Goal: Task Accomplishment & Management: Complete application form

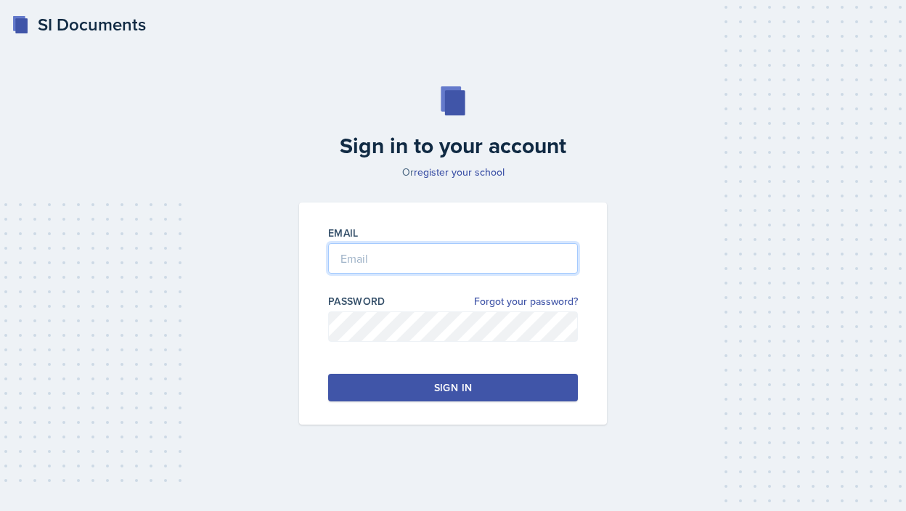
type input "[EMAIL_ADDRESS][DOMAIN_NAME]"
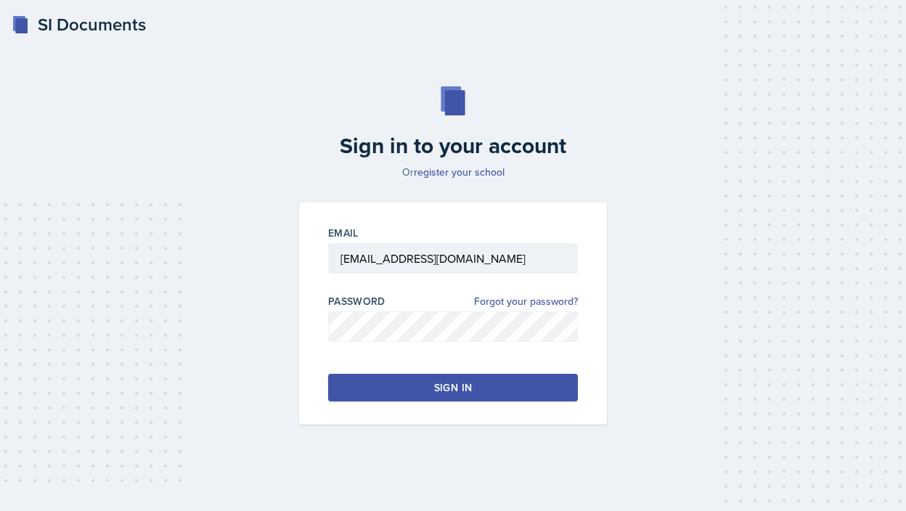
click at [445, 386] on div "Sign in" at bounding box center [453, 387] width 38 height 15
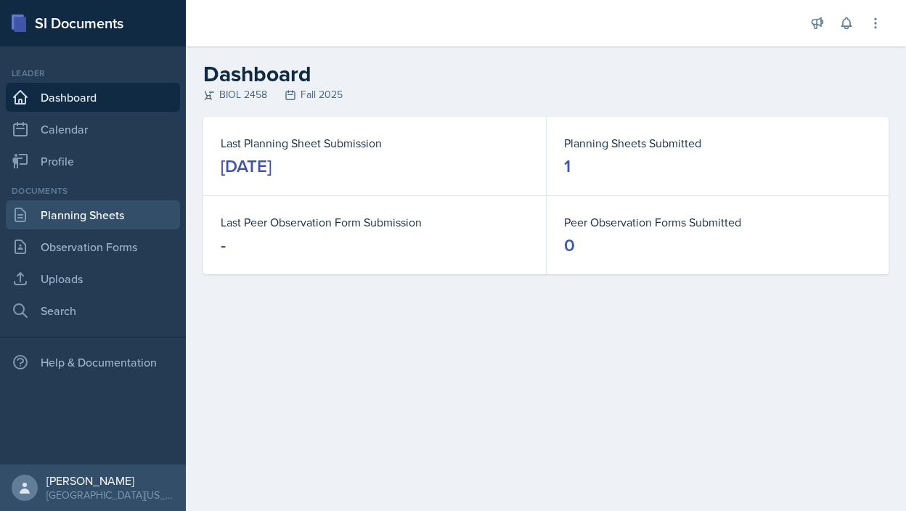
click at [89, 219] on link "Planning Sheets" at bounding box center [93, 214] width 174 height 29
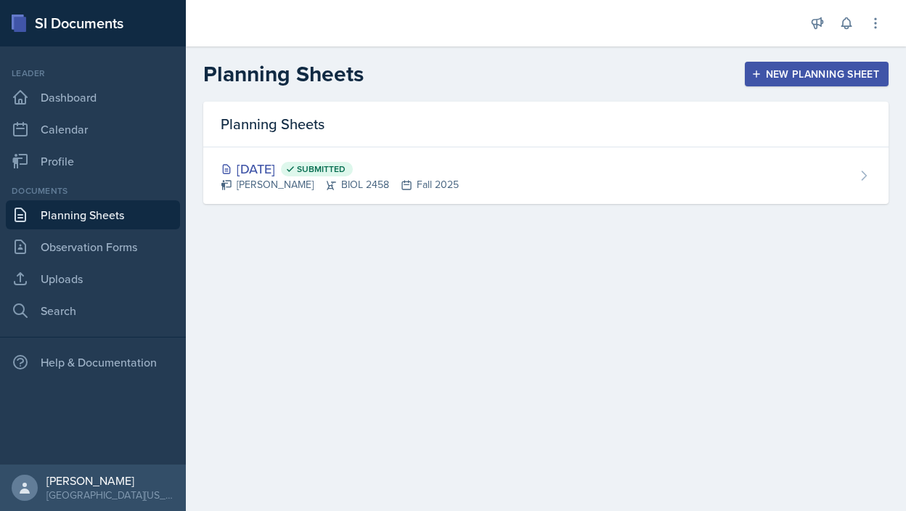
click at [840, 69] on div "New Planning Sheet" at bounding box center [816, 74] width 125 height 12
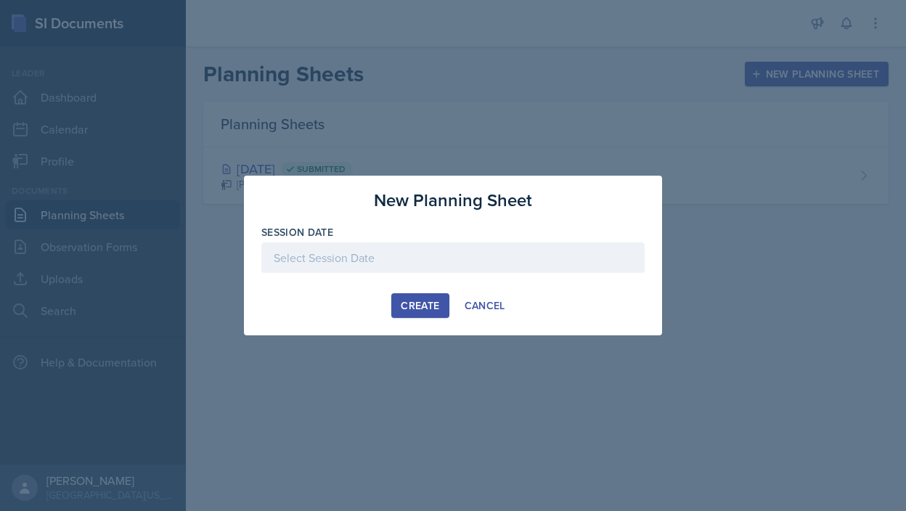
click at [567, 248] on div at bounding box center [452, 258] width 383 height 30
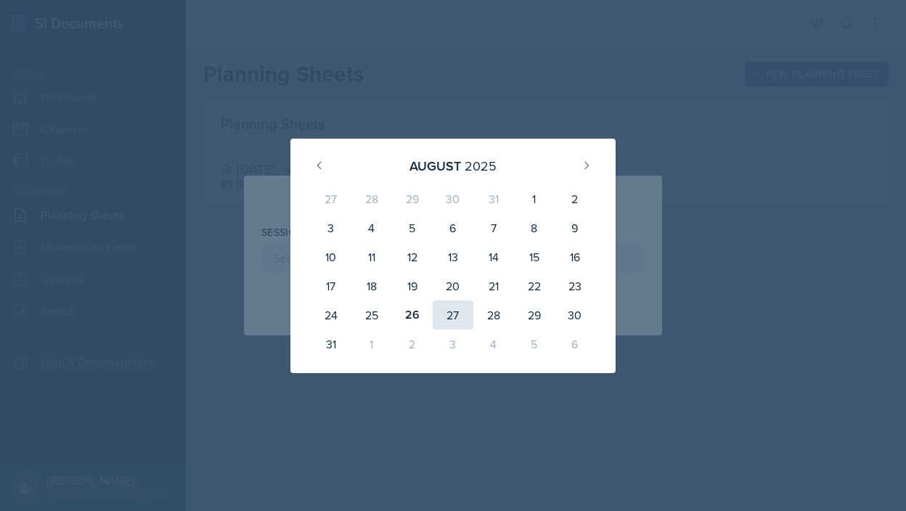
click at [452, 313] on div "27" at bounding box center [453, 315] width 41 height 29
type input "[DATE]"
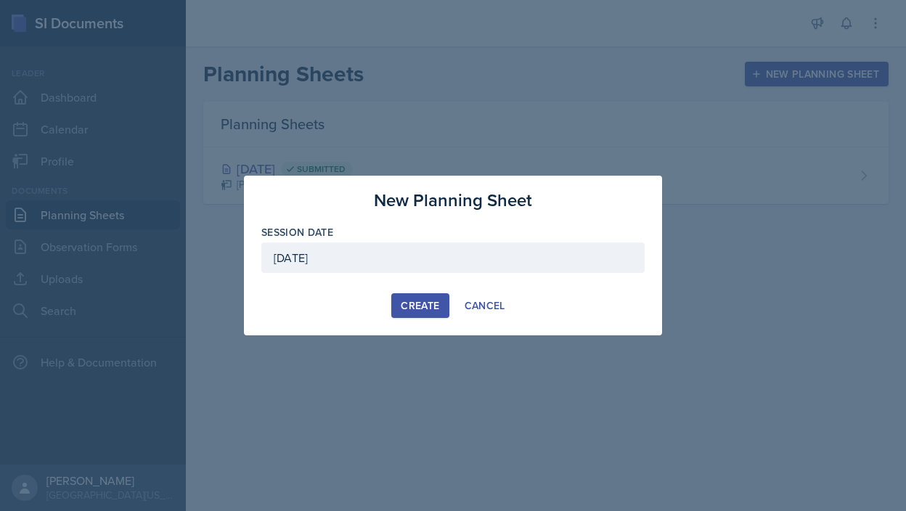
click at [431, 303] on div "Create" at bounding box center [420, 306] width 38 height 12
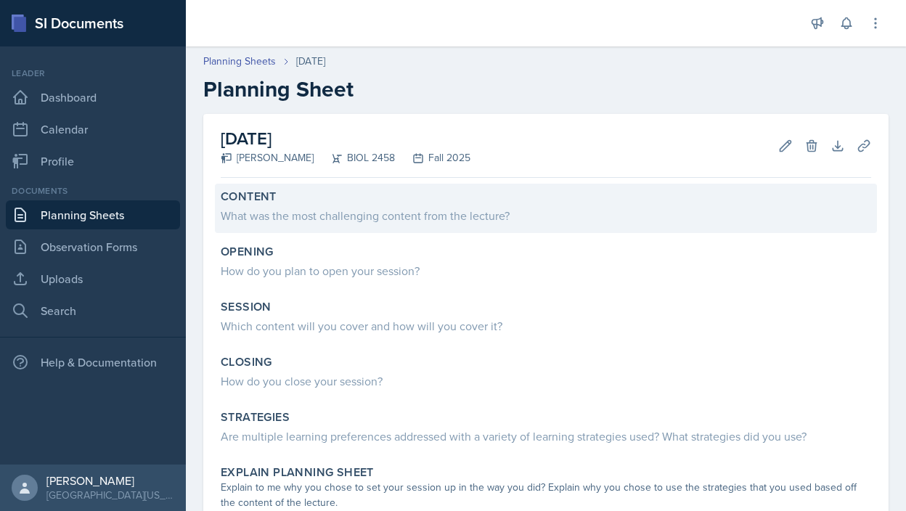
click at [394, 228] on div "Content What was the most challenging content from the lecture?" at bounding box center [546, 208] width 662 height 49
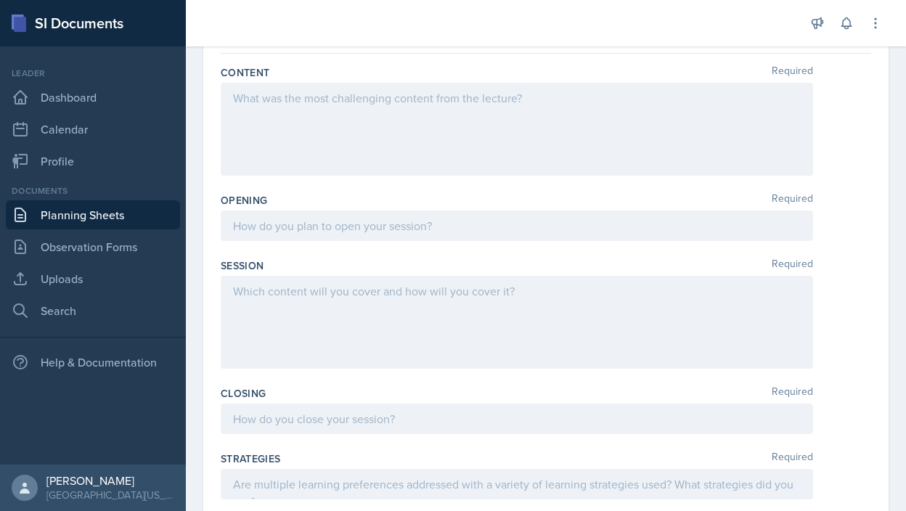
click at [316, 146] on div at bounding box center [517, 129] width 592 height 93
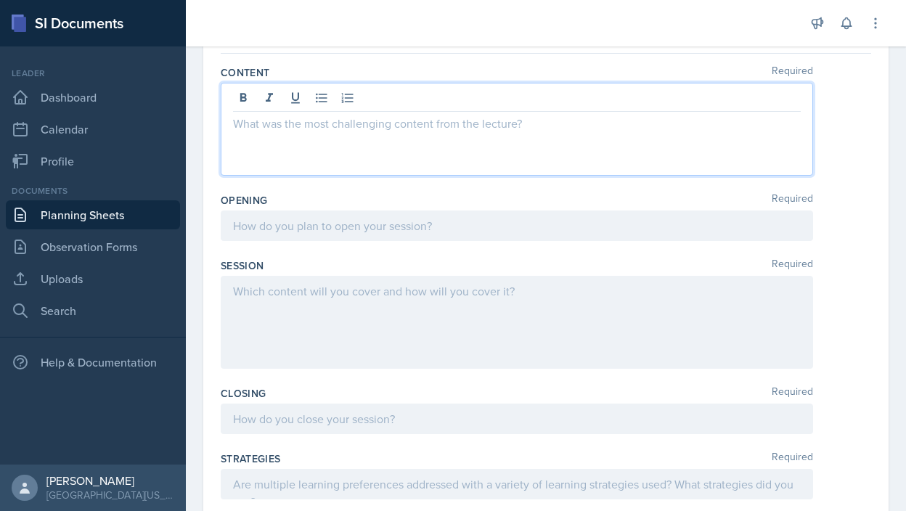
scroll to position [158, 0]
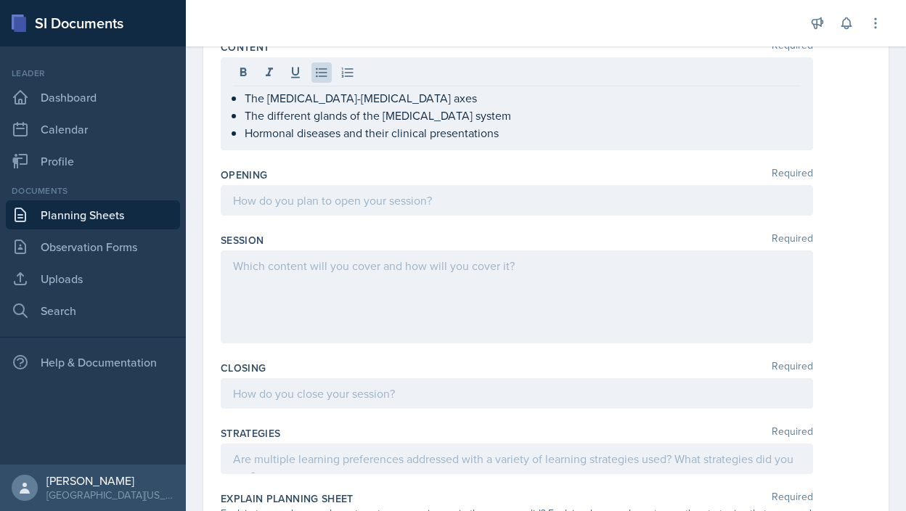
click at [344, 210] on div at bounding box center [517, 200] width 592 height 30
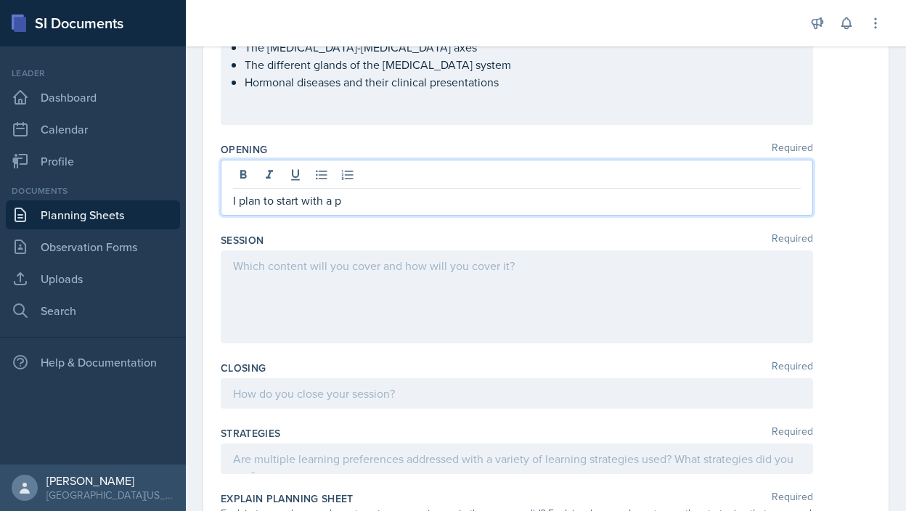
click at [303, 206] on p "I plan to start with a p" at bounding box center [517, 200] width 568 height 17
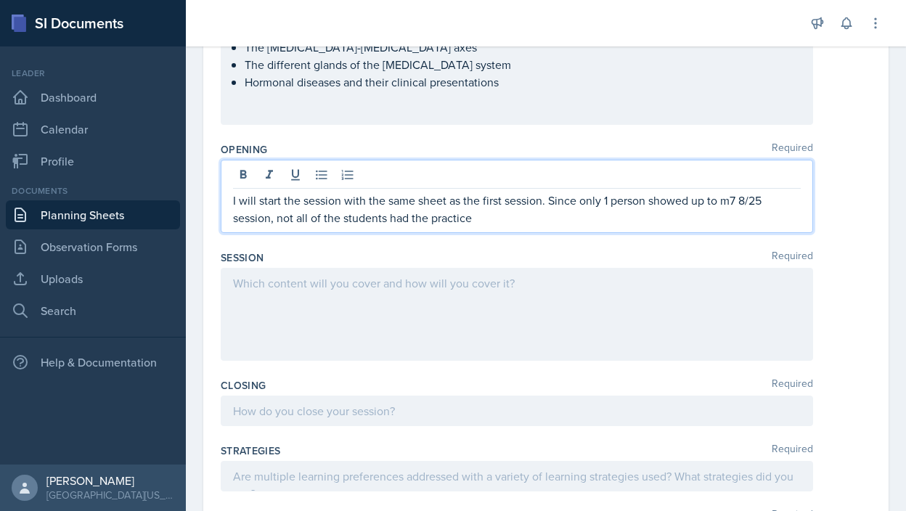
click at [542, 204] on p "I will start the session with the same sheet as the first session. Since only 1…" at bounding box center [517, 209] width 568 height 35
click at [307, 300] on div at bounding box center [517, 314] width 592 height 93
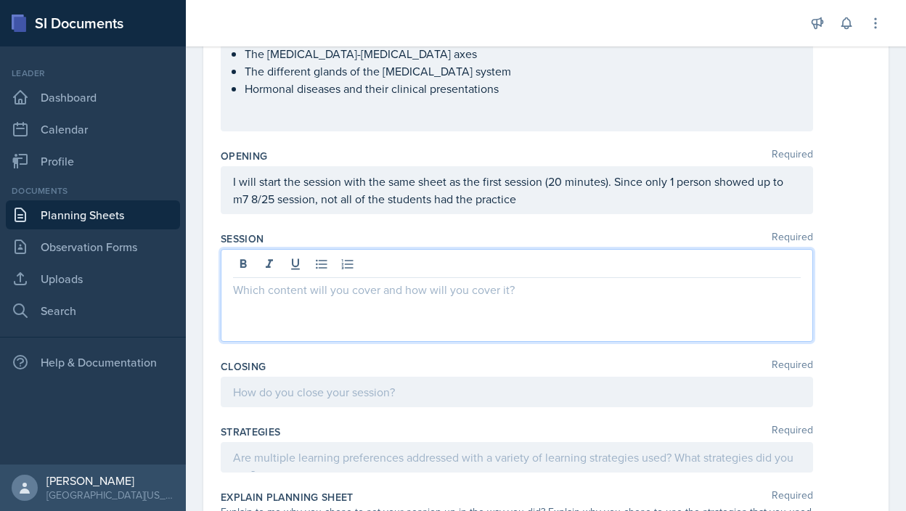
scroll to position [177, 0]
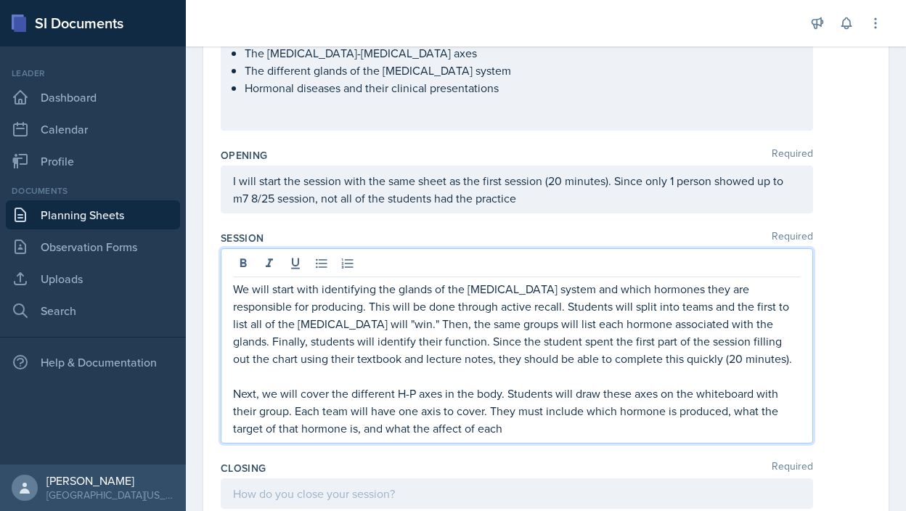
click at [438, 430] on p "Next, we will cover the different H-P axes in the body. Students will draw thes…" at bounding box center [517, 411] width 568 height 52
click at [526, 428] on p "Next, we will cover the different H-P axes in the body. Students will draw thes…" at bounding box center [517, 411] width 568 height 52
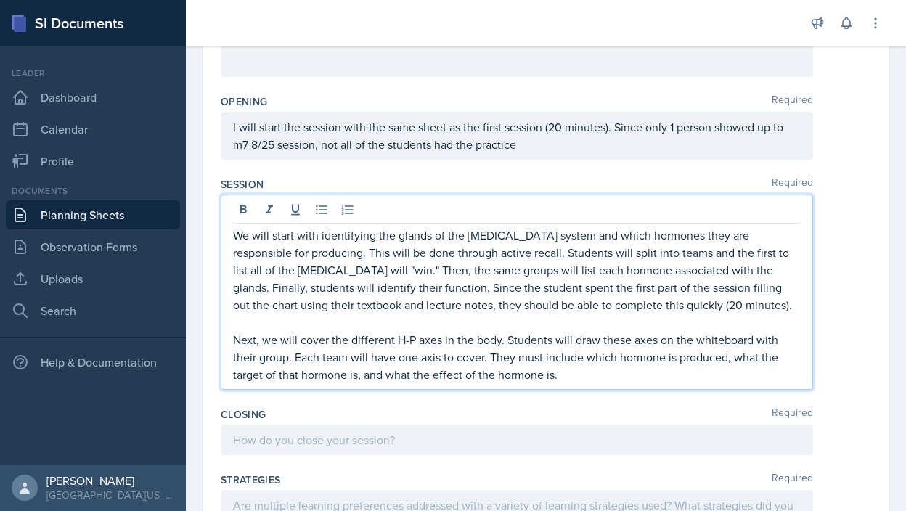
scroll to position [235, 0]
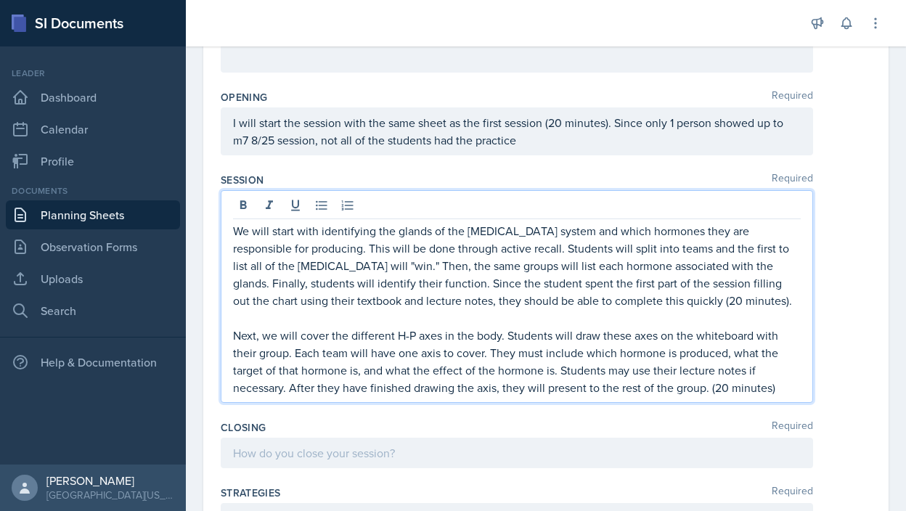
click at [709, 384] on p "Next, we will cover the different H-P axes in the body. Students will draw thes…" at bounding box center [517, 362] width 568 height 70
click at [772, 389] on p "Next, we will cover the different H-P axes in the body. Students will draw thes…" at bounding box center [517, 362] width 568 height 70
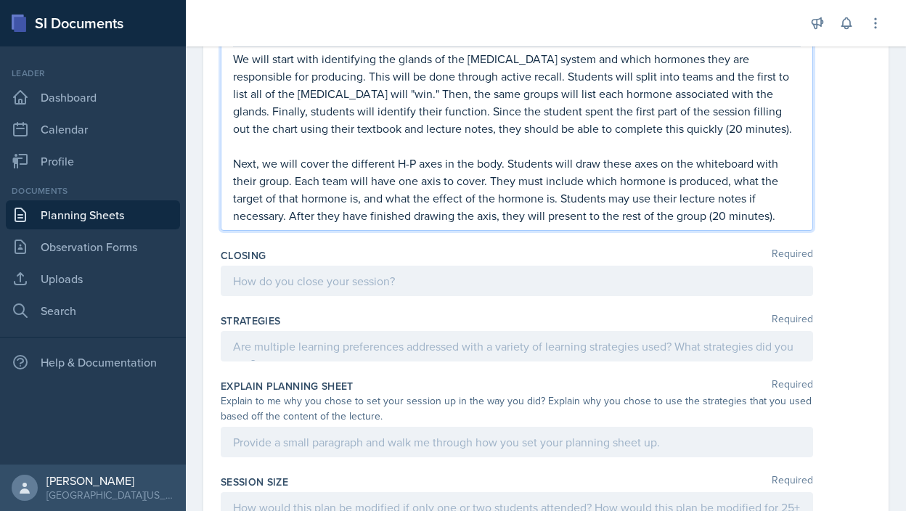
scroll to position [417, 0]
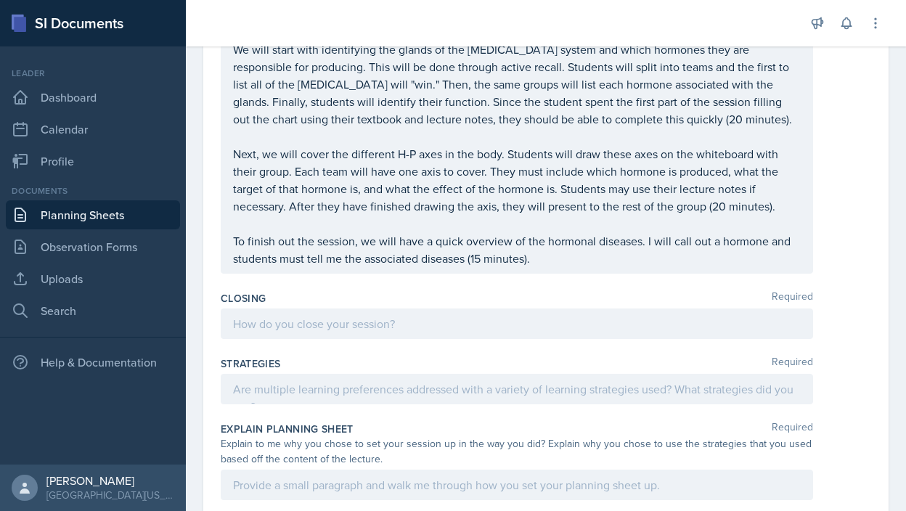
click at [628, 334] on div at bounding box center [517, 324] width 592 height 30
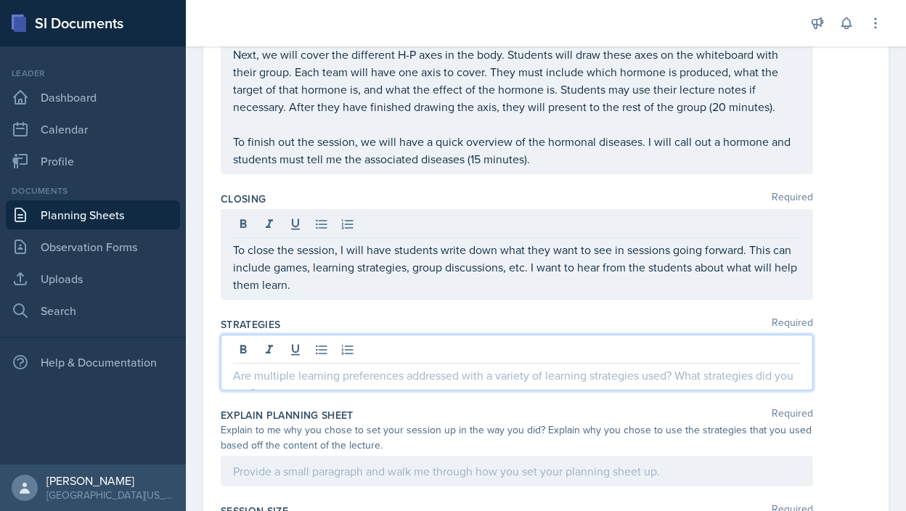
click at [616, 367] on p at bounding box center [517, 375] width 568 height 17
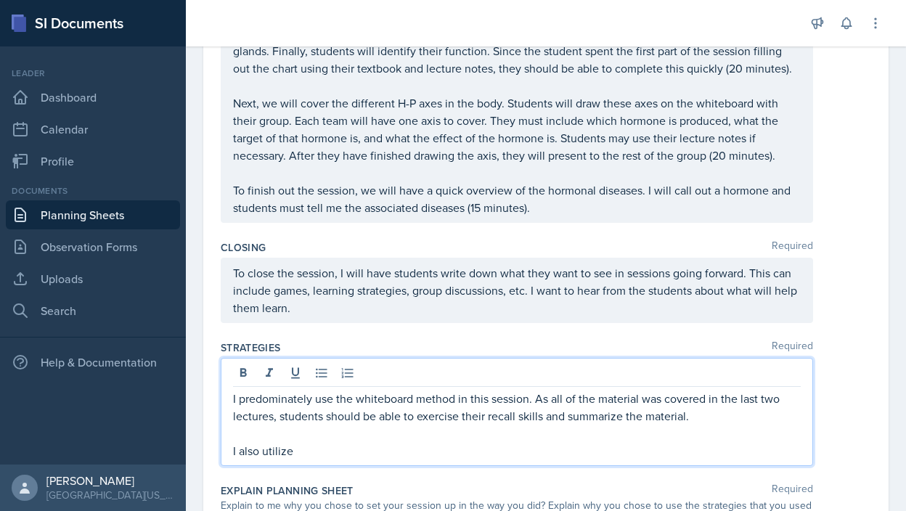
scroll to position [438, 0]
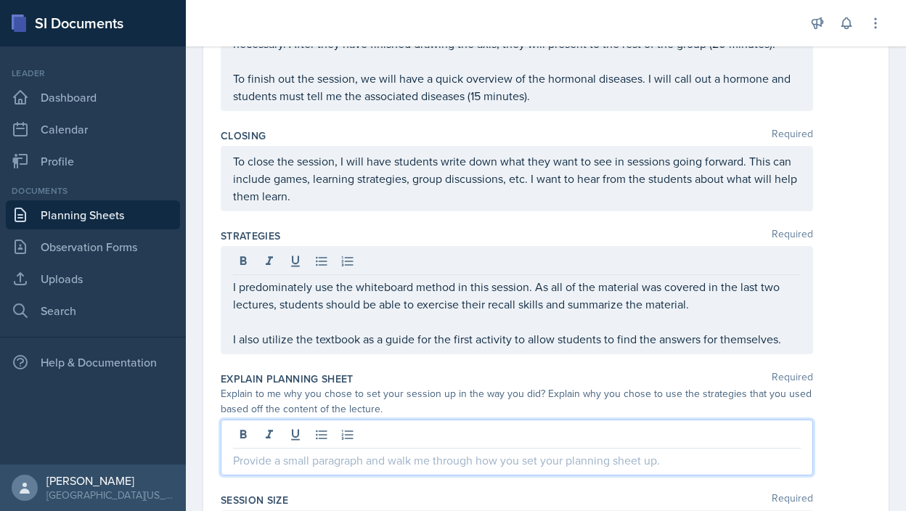
click at [378, 452] on p at bounding box center [517, 460] width 568 height 17
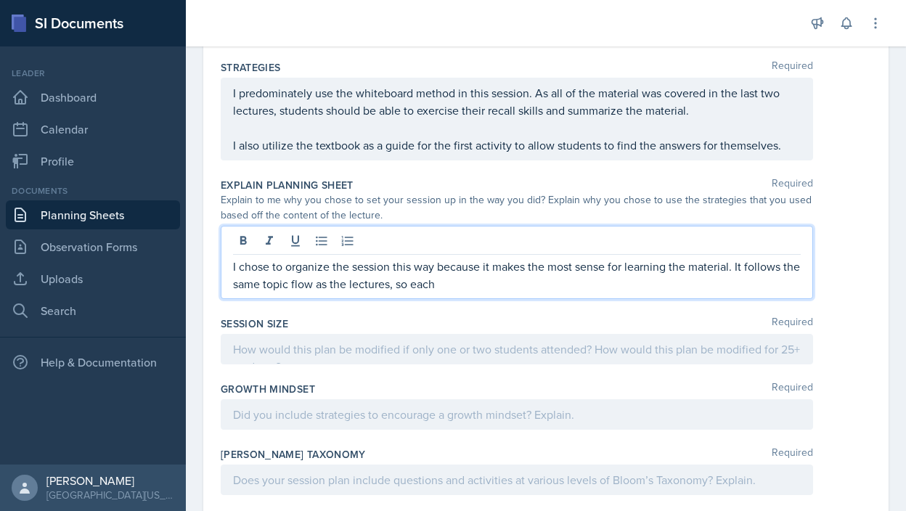
scroll to position [724, 0]
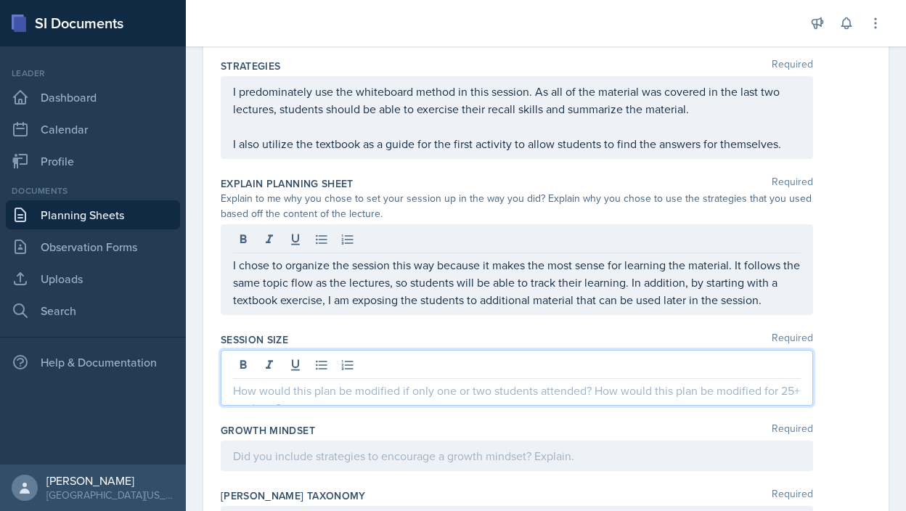
click at [411, 372] on div at bounding box center [517, 378] width 592 height 56
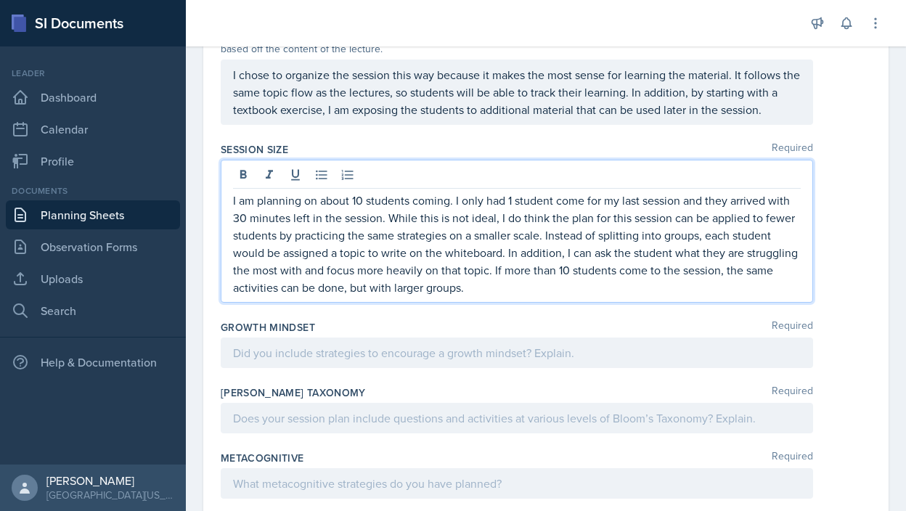
scroll to position [934, 0]
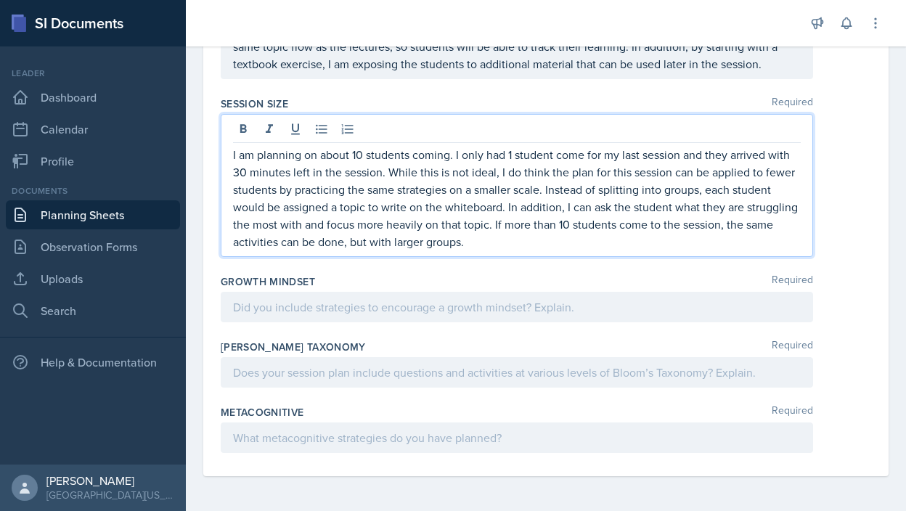
click at [371, 312] on p at bounding box center [517, 306] width 568 height 17
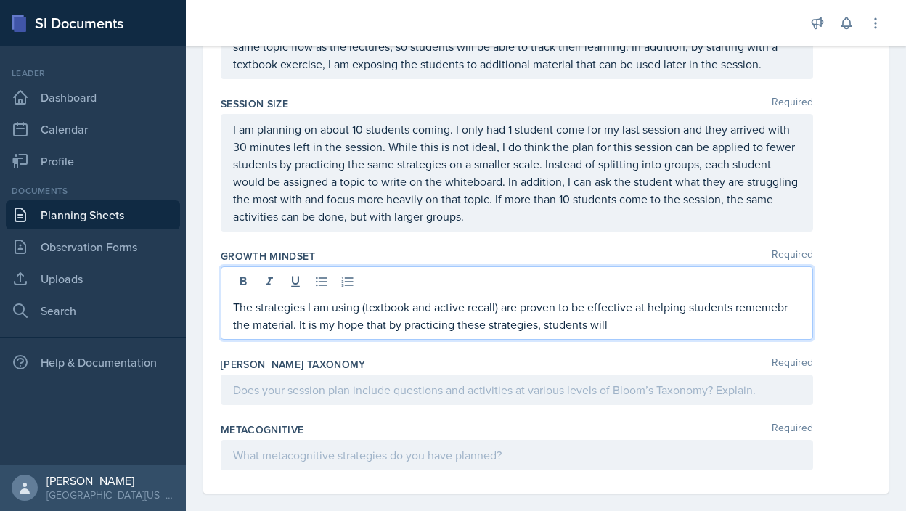
click at [771, 311] on p "The strategies I am using (textbook and active recall) are proven to be effecti…" at bounding box center [517, 315] width 568 height 35
click at [789, 311] on p "The strategies I am using (textbook and active recall) are proven to be effecti…" at bounding box center [517, 315] width 568 height 35
click at [743, 324] on p "The strategies I am using (textbook and active recall) are proven to be effecti…" at bounding box center [517, 315] width 568 height 35
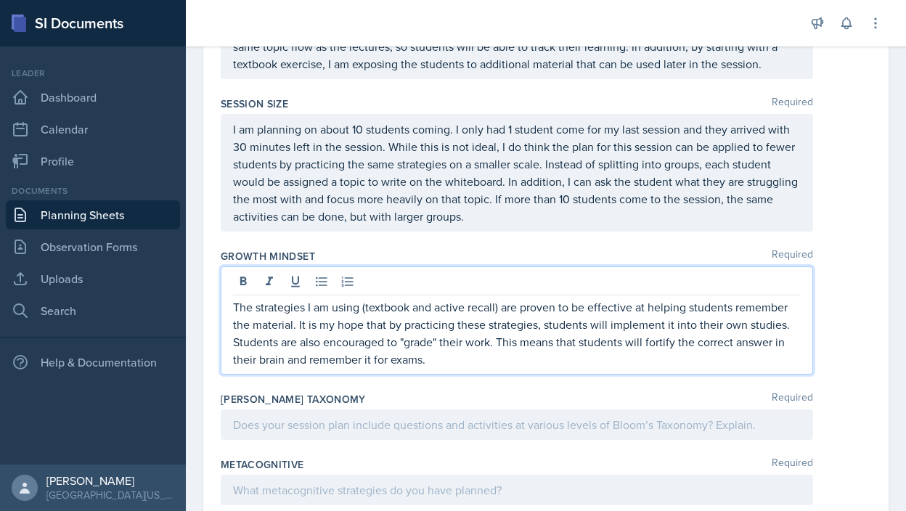
click at [648, 425] on div at bounding box center [517, 424] width 592 height 30
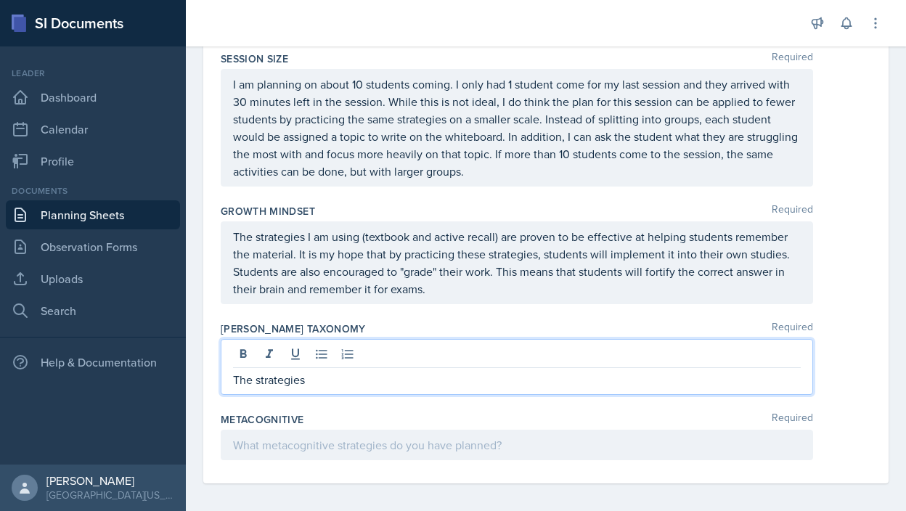
scroll to position [987, 0]
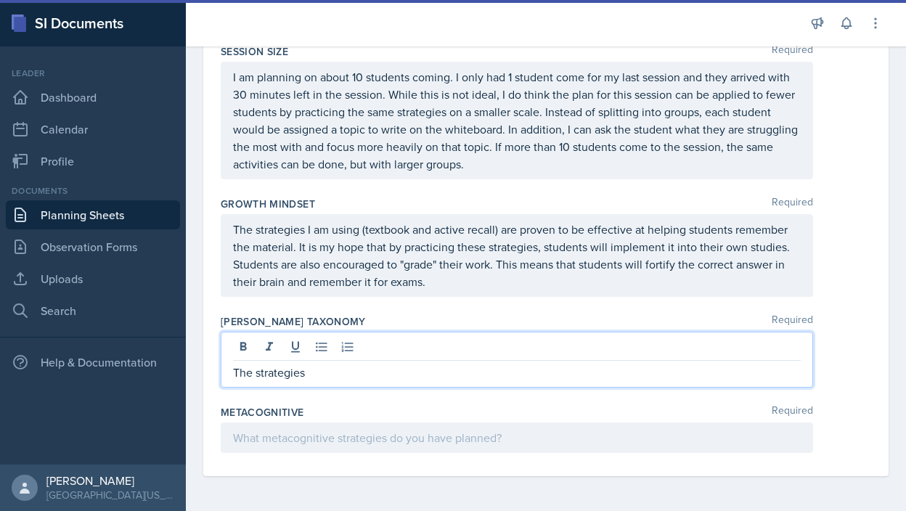
click at [251, 431] on div at bounding box center [517, 438] width 592 height 30
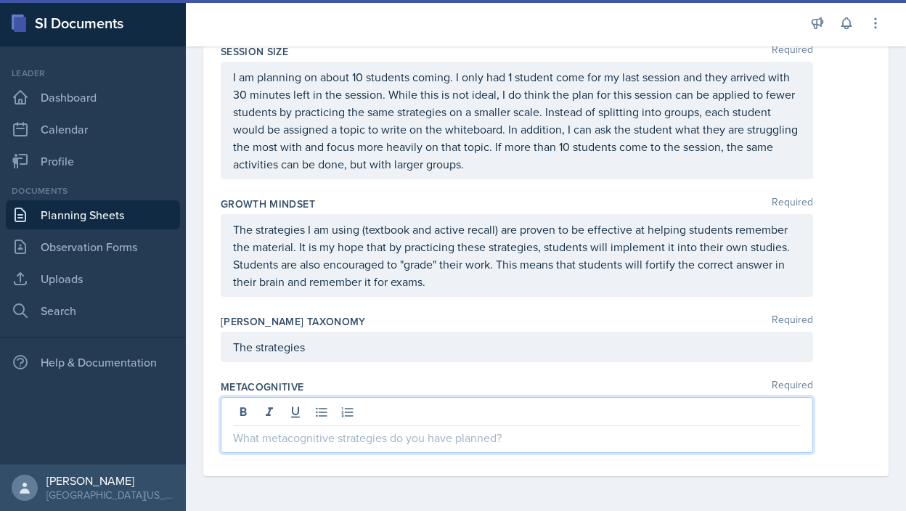
scroll to position [961, 0]
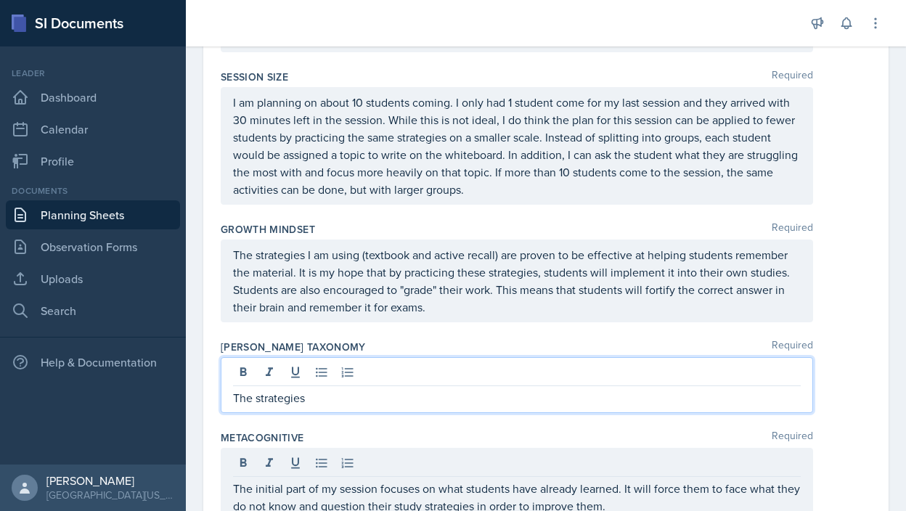
click at [326, 389] on p "The strategies" at bounding box center [517, 397] width 568 height 17
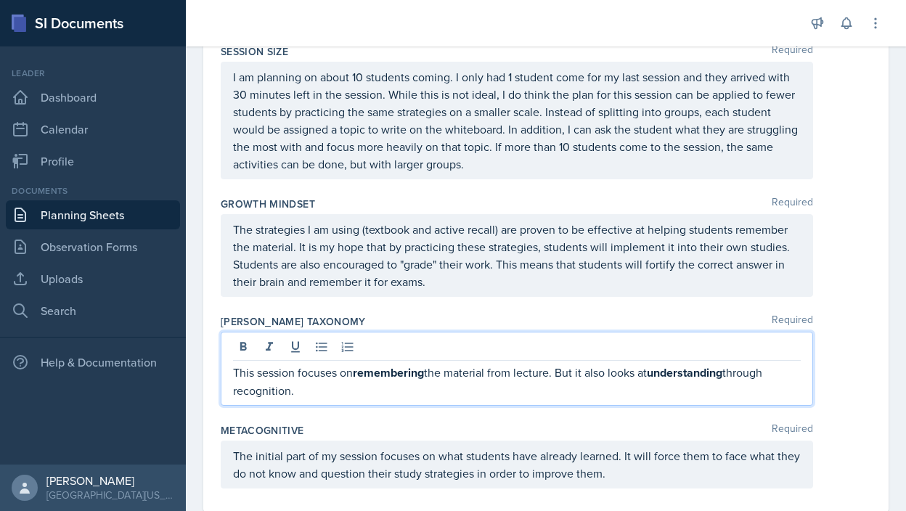
scroll to position [1022, 0]
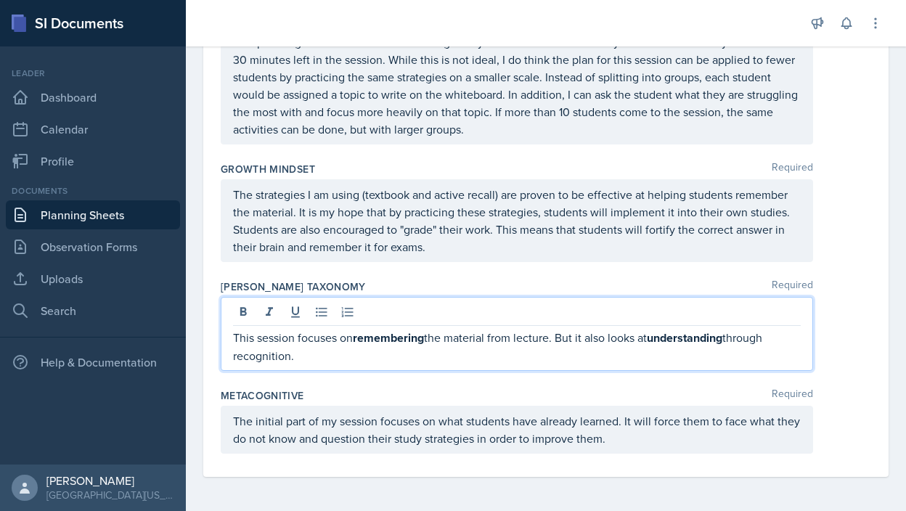
click at [347, 364] on div "This session focuses on remembering the material from lecture. But it also look…" at bounding box center [517, 334] width 592 height 74
click at [347, 387] on div "Metacognitive Required The initial part of my session focuses on what students …" at bounding box center [546, 424] width 651 height 83
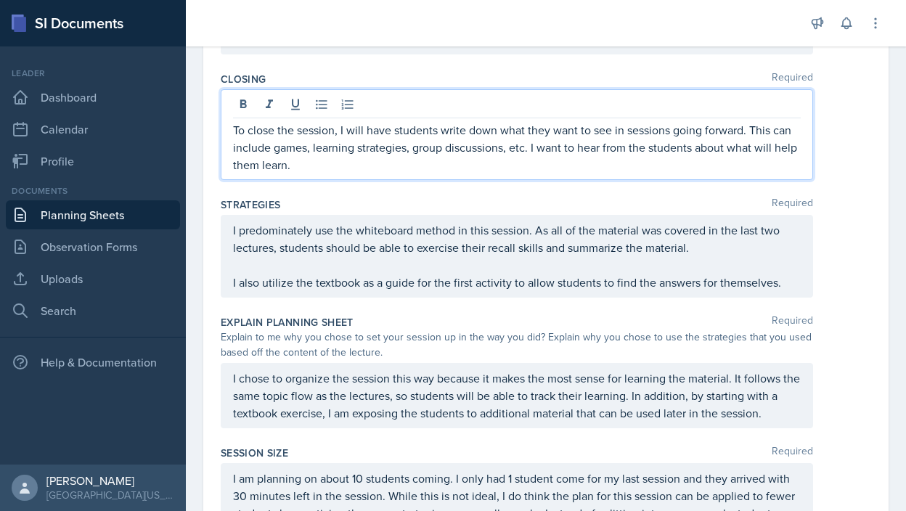
scroll to position [636, 0]
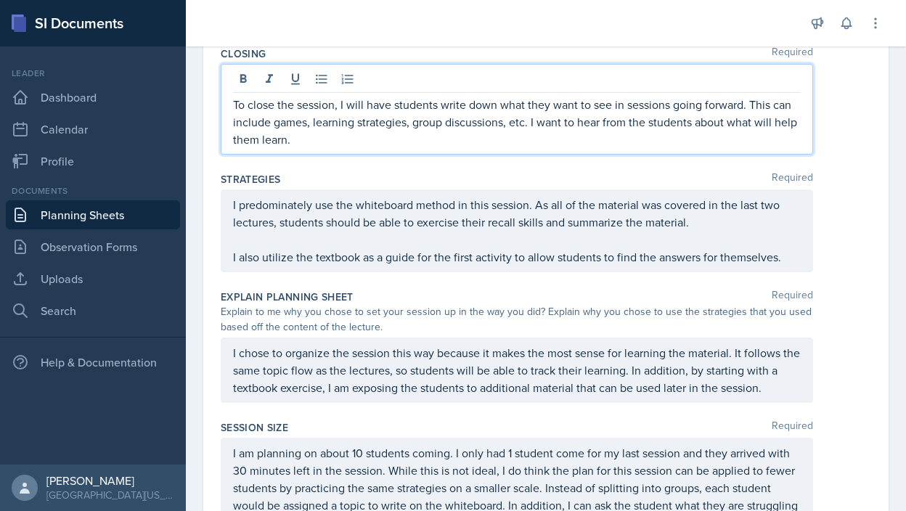
click at [402, 136] on p "To close the session, I will have students write down what they want to see in …" at bounding box center [517, 122] width 568 height 52
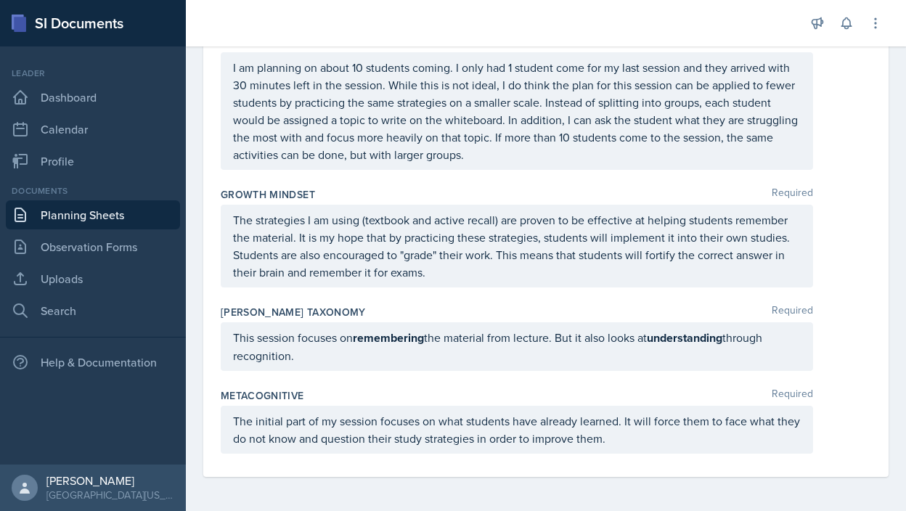
click at [624, 370] on div "This session focuses on remembering the material from lecture. But it also look…" at bounding box center [517, 346] width 592 height 49
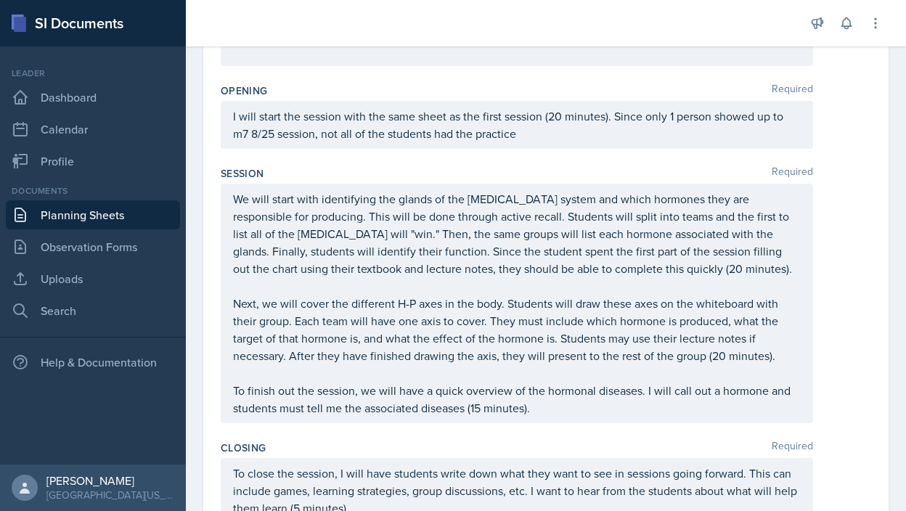
scroll to position [185, 0]
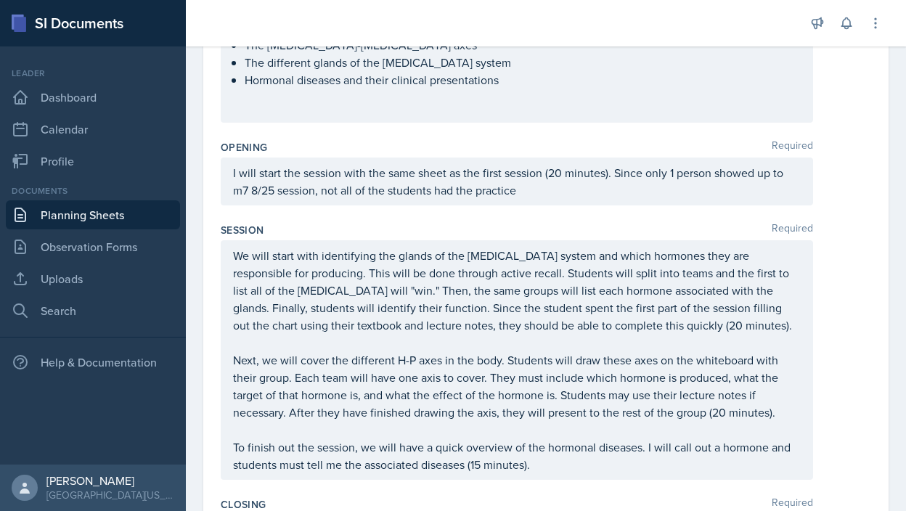
click at [667, 147] on div "Opening Required" at bounding box center [546, 147] width 651 height 15
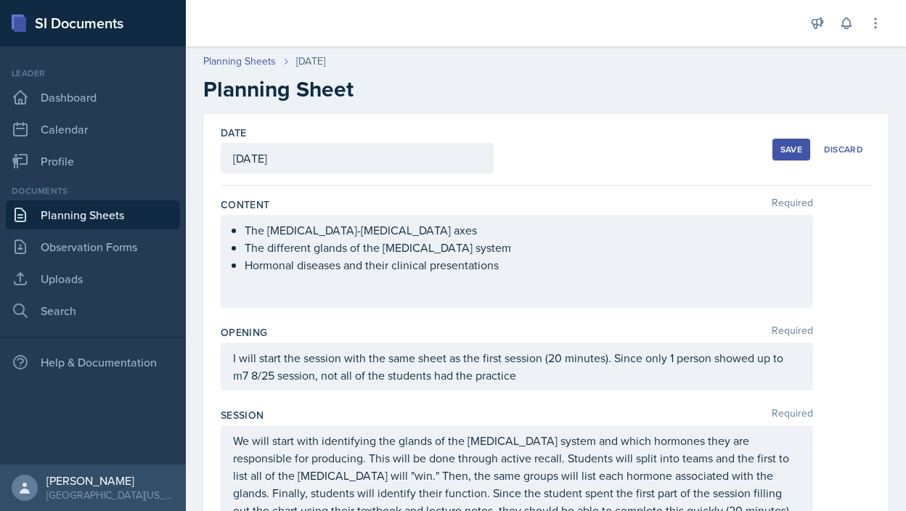
click at [802, 152] on div "Save" at bounding box center [792, 150] width 22 height 12
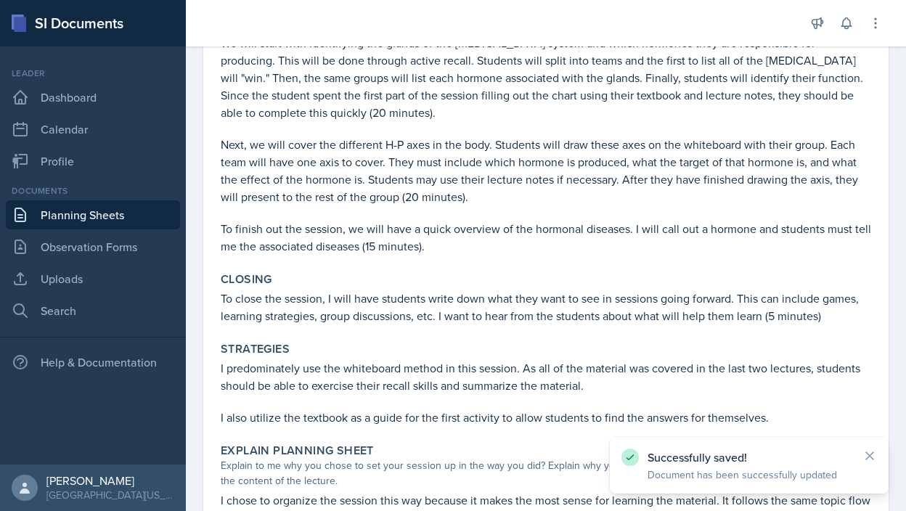
scroll to position [794, 0]
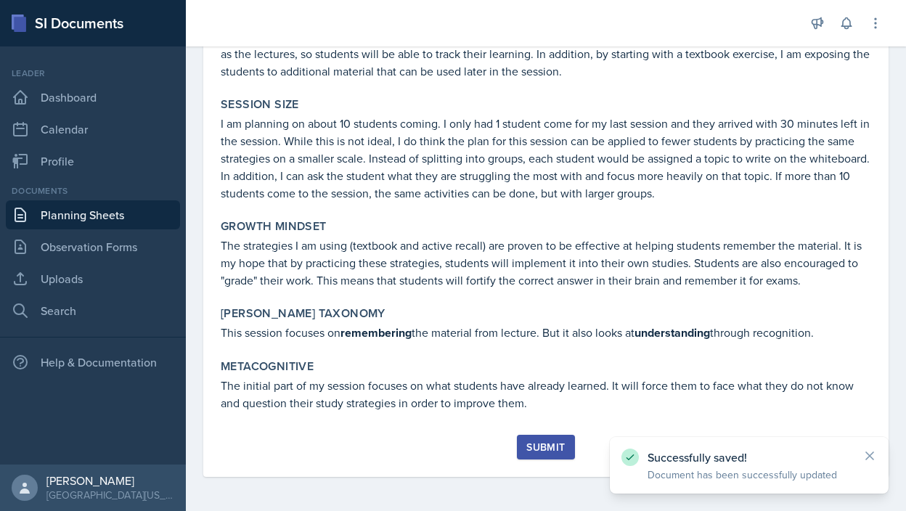
click at [550, 441] on div "Submit" at bounding box center [545, 447] width 38 height 12
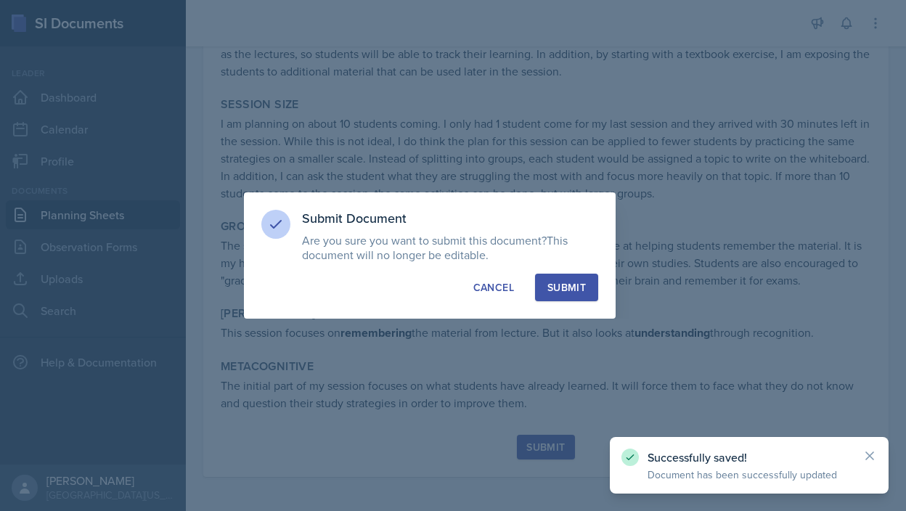
click at [547, 290] on div "Submit" at bounding box center [566, 287] width 38 height 15
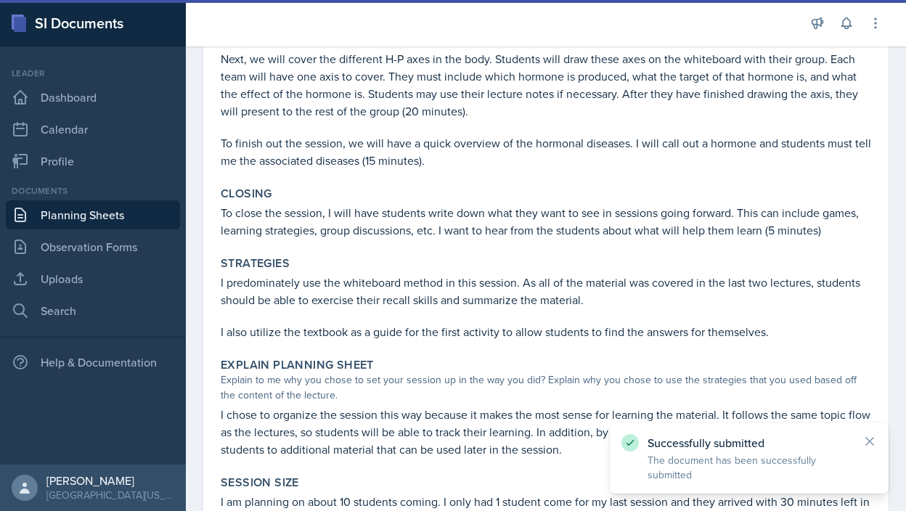
scroll to position [0, 0]
